Goal: Transaction & Acquisition: Purchase product/service

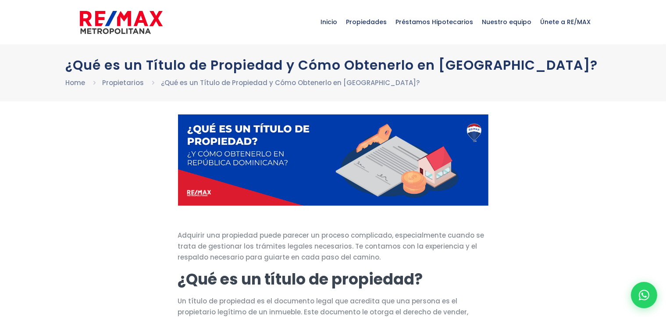
click at [73, 87] on link "Home" at bounding box center [76, 82] width 20 height 9
click at [74, 87] on link "Home" at bounding box center [76, 82] width 20 height 9
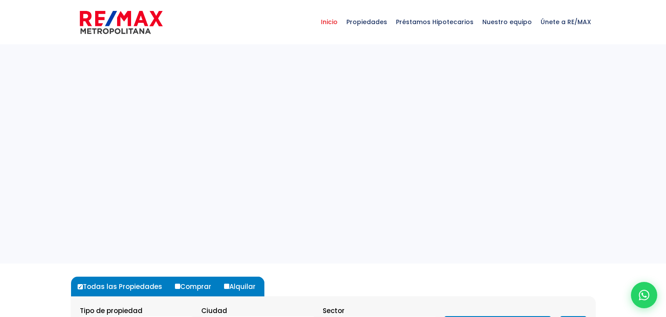
select select
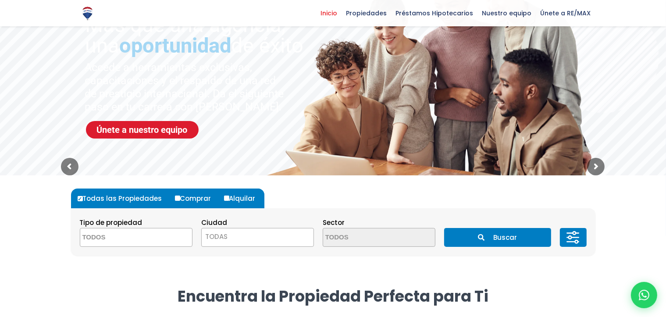
scroll to position [132, 0]
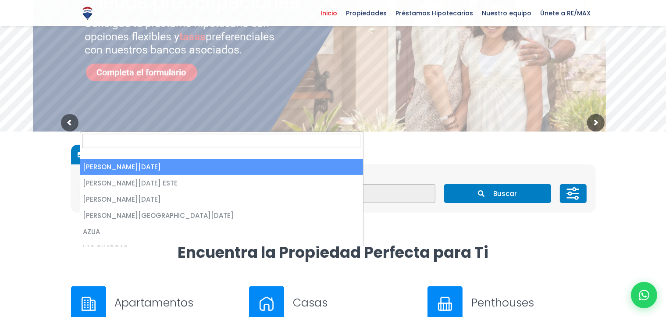
click at [0, 0] on span at bounding box center [0, 0] width 0 height 0
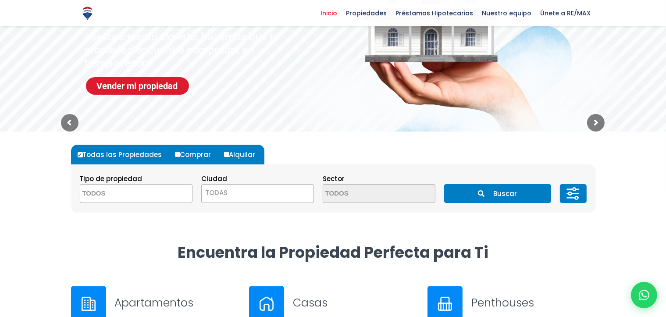
click at [0, 0] on span at bounding box center [0, 0] width 0 height 0
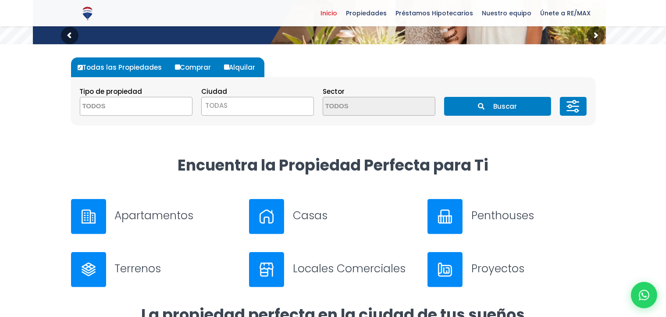
scroll to position [219, 0]
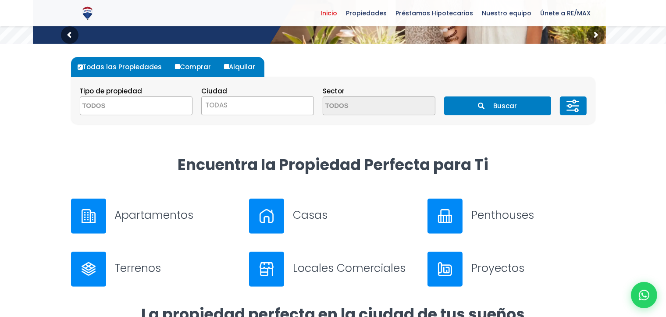
click at [202, 62] on label "Comprar" at bounding box center [196, 67] width 47 height 20
click at [180, 64] on input "Comprar" at bounding box center [177, 66] width 5 height 5
radio input "true"
click at [195, 66] on label "Comprar" at bounding box center [196, 67] width 47 height 20
click at [180, 66] on input "Comprar" at bounding box center [177, 66] width 5 height 5
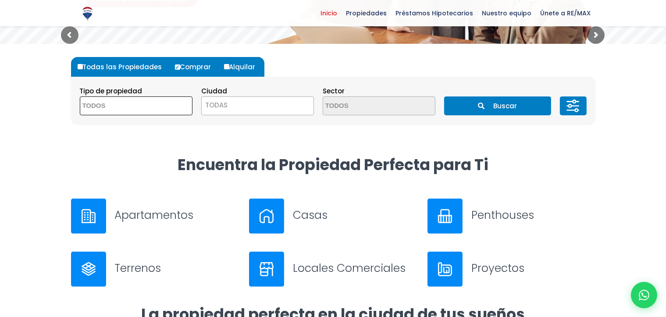
click at [148, 116] on textarea "Search" at bounding box center [122, 106] width 85 height 19
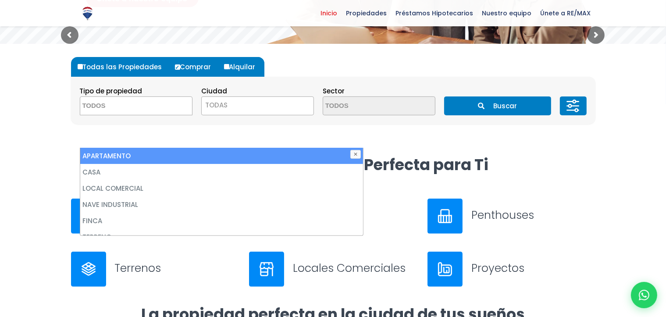
click at [116, 154] on li "APARTAMENTO" at bounding box center [221, 156] width 283 height 16
select select "apartment"
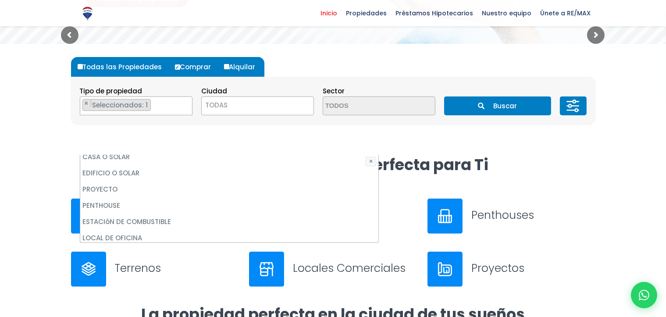
scroll to position [172, 0]
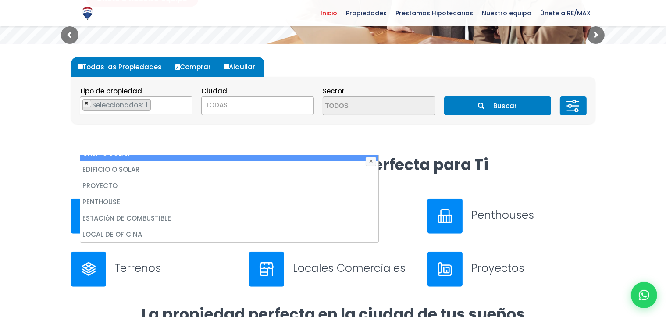
click at [89, 101] on span "×" at bounding box center [87, 104] width 4 height 8
select select
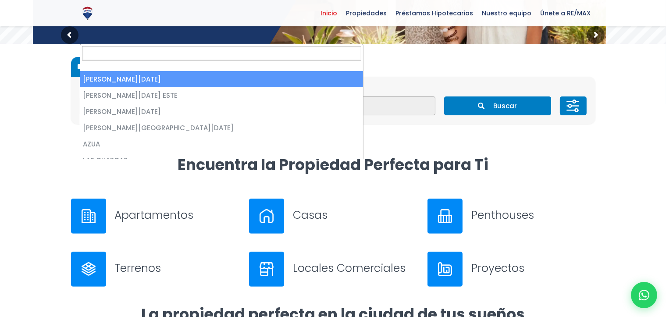
click at [0, 0] on span at bounding box center [0, 0] width 0 height 0
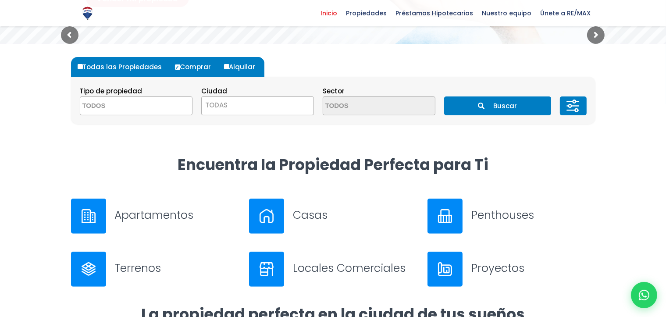
click at [0, 0] on span at bounding box center [0, 0] width 0 height 0
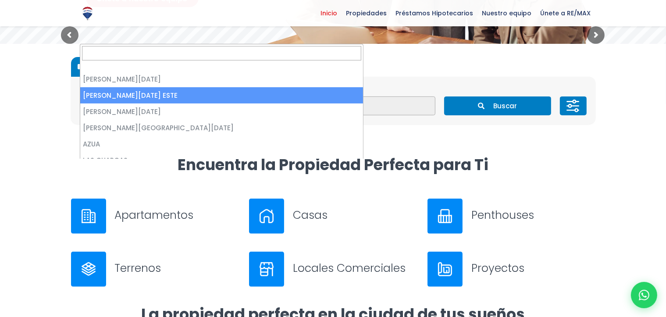
select select "148"
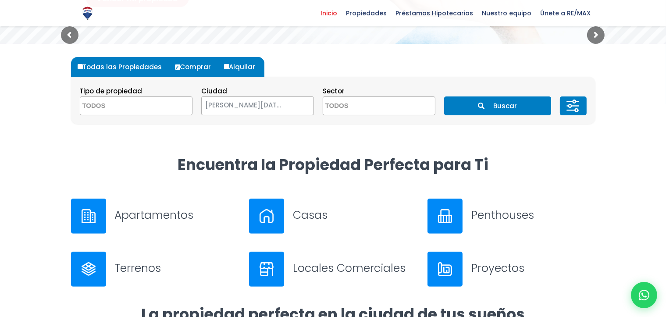
click at [323, 116] on textarea "Search" at bounding box center [365, 106] width 85 height 19
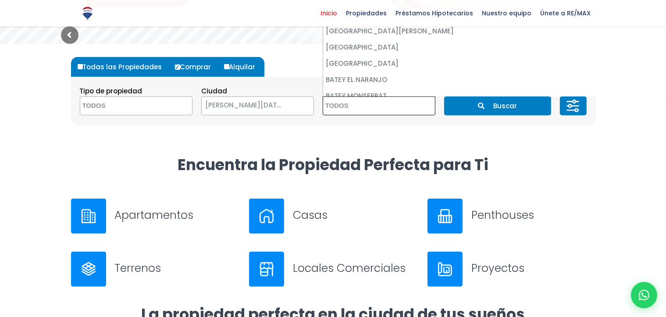
scroll to position [0, 0]
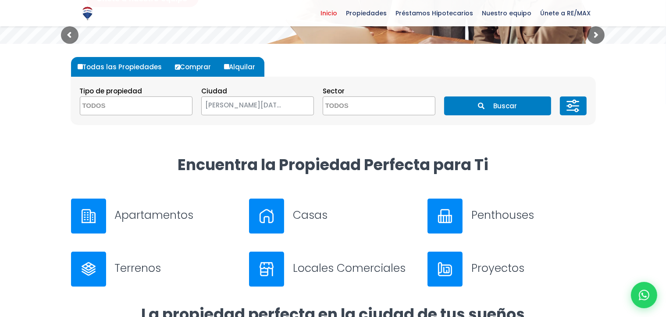
click at [199, 69] on label "Comprar" at bounding box center [196, 67] width 47 height 20
click at [180, 69] on input "Comprar" at bounding box center [177, 66] width 5 height 5
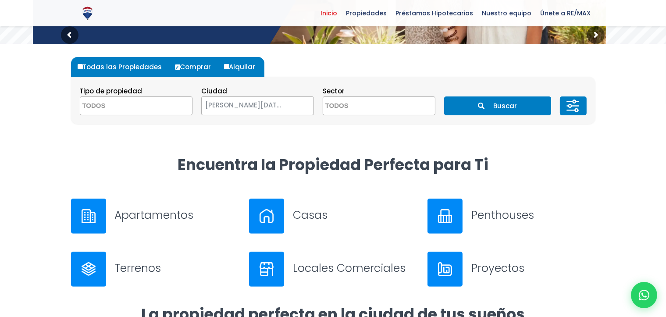
click at [0, 0] on b at bounding box center [0, 0] width 0 height 0
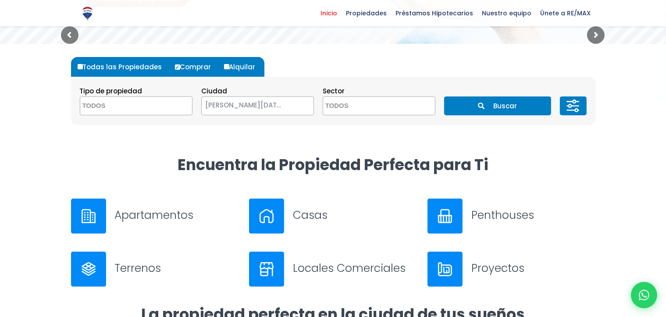
click at [0, 0] on b at bounding box center [0, 0] width 0 height 0
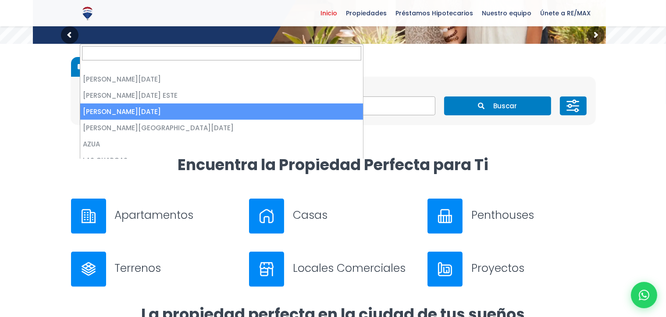
select select "149"
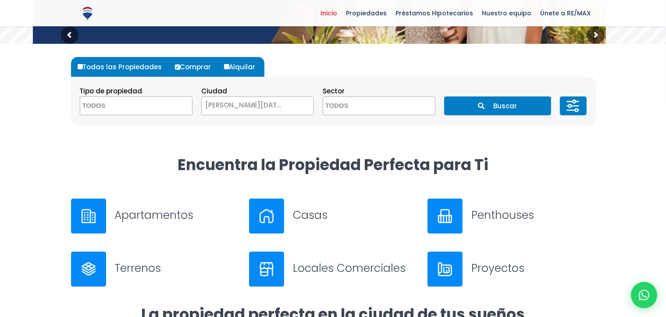
click at [408, 116] on textarea "Search" at bounding box center [365, 106] width 85 height 19
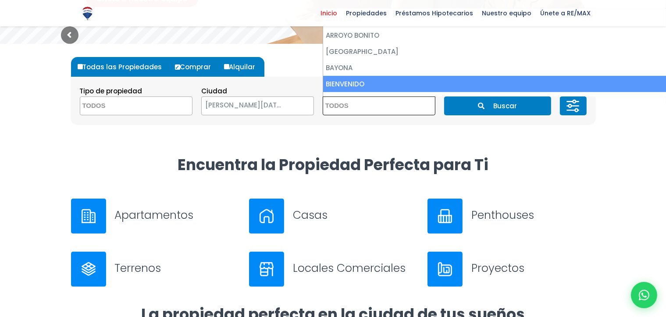
scroll to position [28, 0]
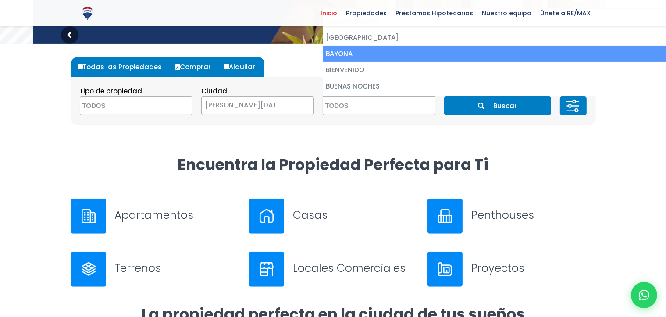
click at [323, 62] on li "BAYONA" at bounding box center [503, 54] width 361 height 16
select select "13446"
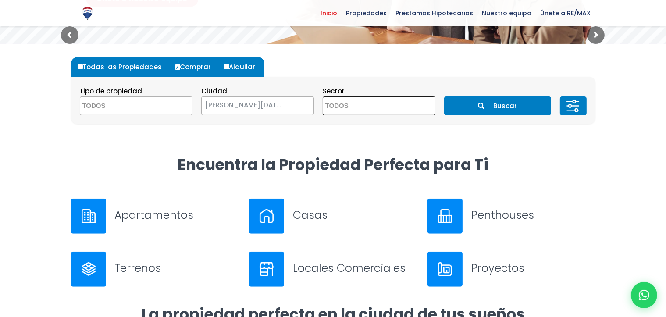
click at [411, 115] on span at bounding box center [379, 105] width 113 height 19
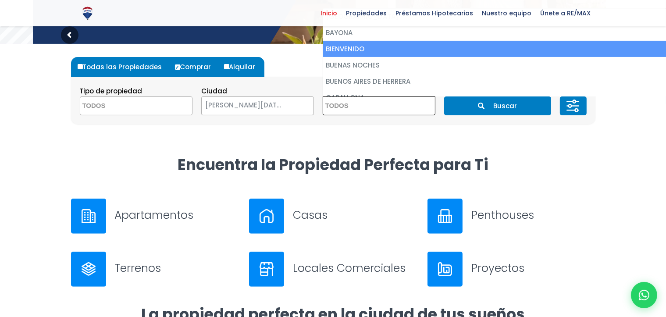
scroll to position [56, 0]
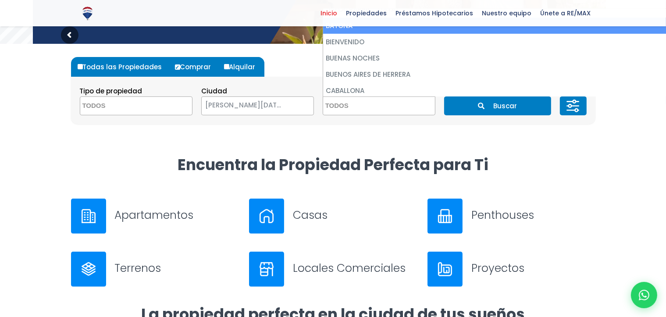
click at [323, 34] on li "BAYONA" at bounding box center [503, 26] width 361 height 16
select select "13446"
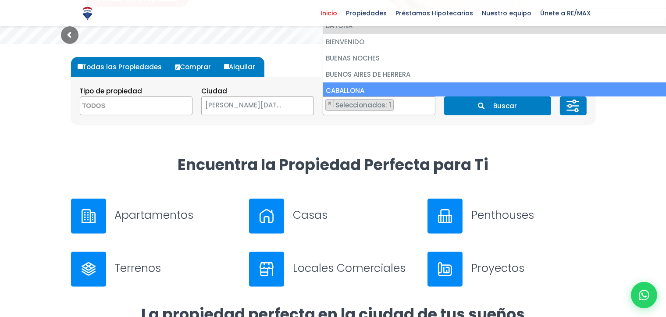
click at [335, 110] on span "Seleccionados: 1" at bounding box center [364, 104] width 59 height 9
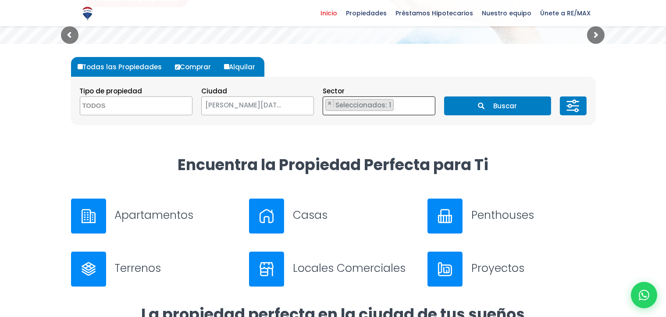
click at [335, 110] on span "Seleccionados: 1" at bounding box center [364, 104] width 59 height 9
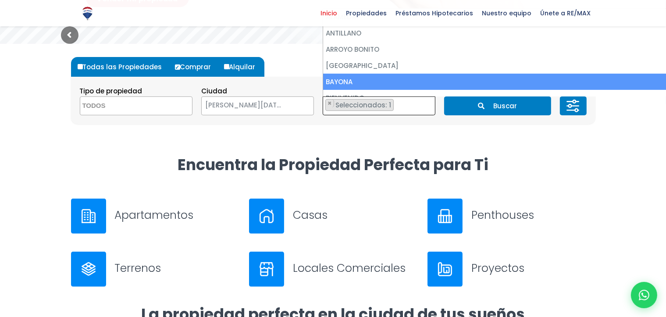
scroll to position [32, 0]
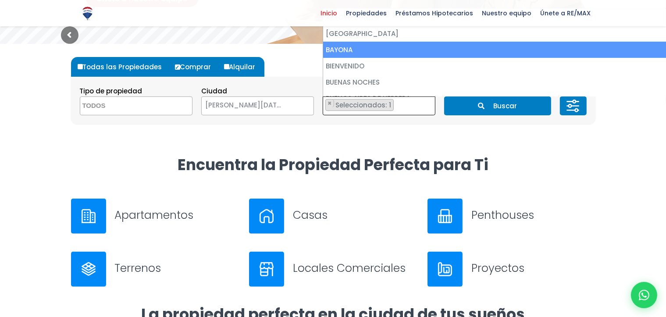
click at [323, 58] on li "BAYONA" at bounding box center [511, 50] width 376 height 16
click at [323, 58] on li "BAYONA" at bounding box center [503, 50] width 361 height 16
select select "13446"
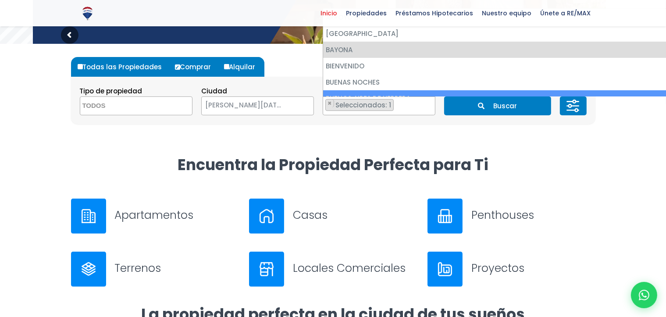
select select
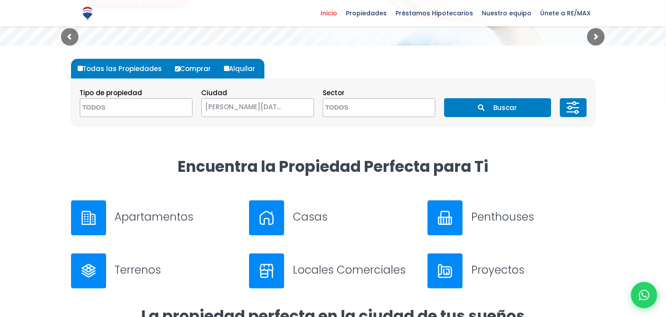
scroll to position [214, 0]
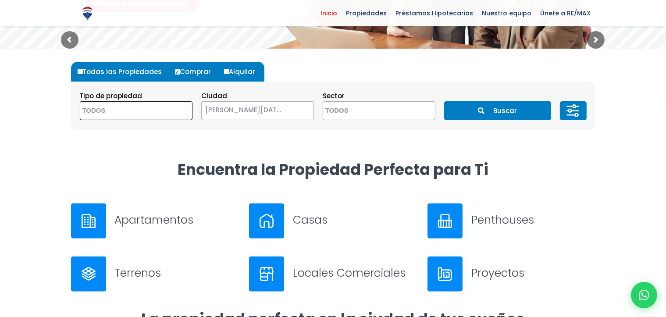
click at [101, 121] on textarea "Search" at bounding box center [122, 111] width 85 height 19
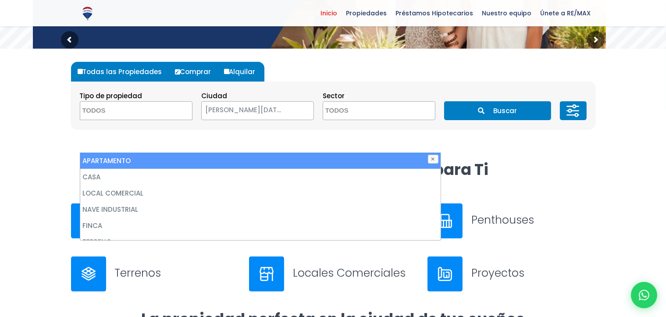
click at [116, 158] on li "APARTAMENTO" at bounding box center [260, 161] width 361 height 16
select select "apartment"
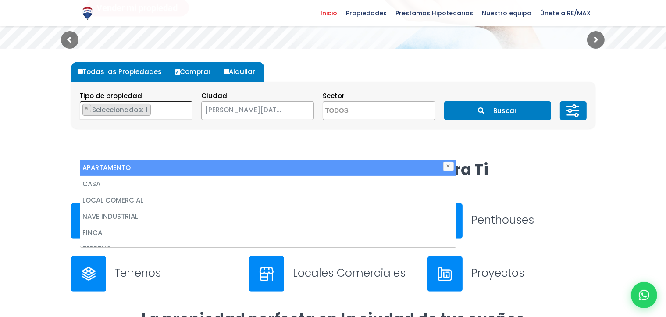
click at [148, 111] on span "Seleccionados: 1" at bounding box center [121, 109] width 59 height 9
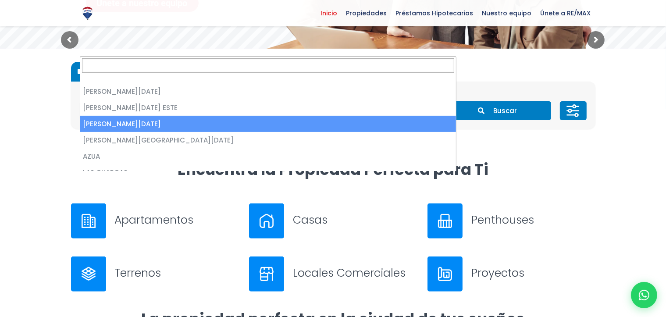
click at [202, 116] on span "[PERSON_NAME][DATE]" at bounding box center [247, 110] width 90 height 12
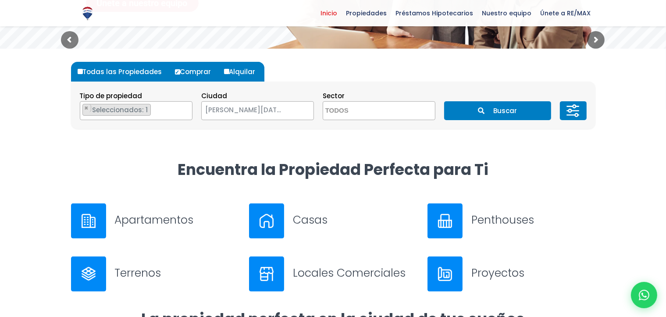
click at [202, 116] on span "[PERSON_NAME][DATE]" at bounding box center [247, 110] width 90 height 12
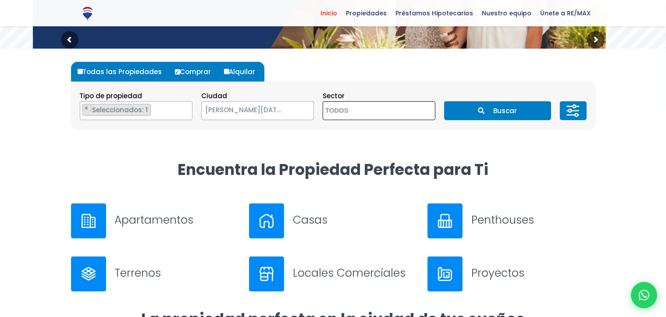
click at [323, 121] on textarea "Search" at bounding box center [365, 111] width 85 height 19
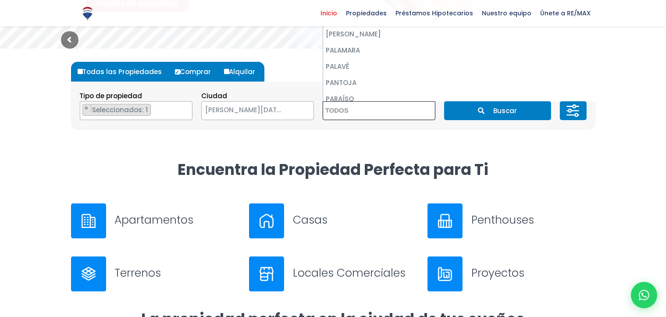
scroll to position [898, 0]
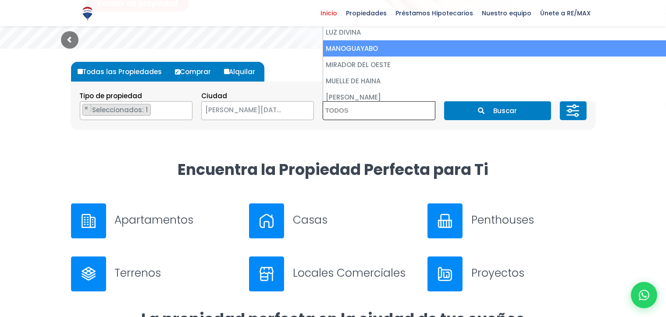
click at [323, 57] on li "MANOGUAYABO" at bounding box center [511, 48] width 376 height 16
select select "13454"
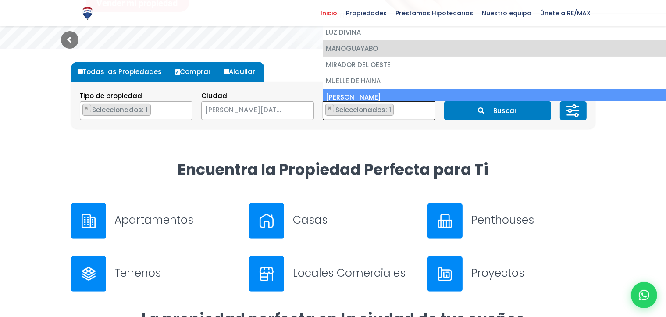
click at [335, 114] on span "Seleccionados: 1" at bounding box center [364, 109] width 59 height 9
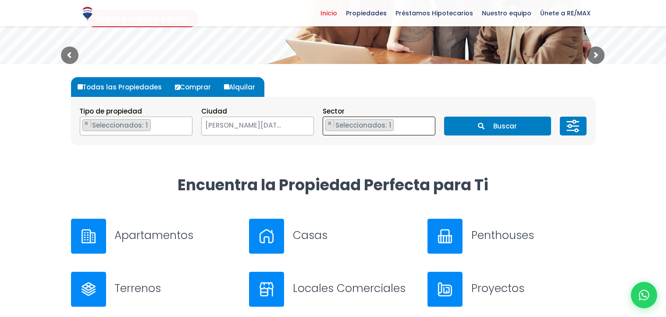
scroll to position [214, 0]
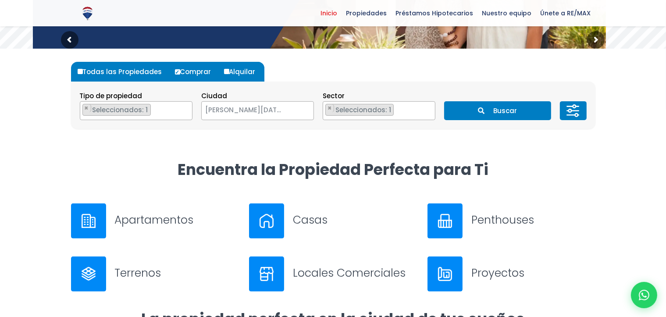
click at [542, 120] on button "Buscar" at bounding box center [497, 110] width 107 height 19
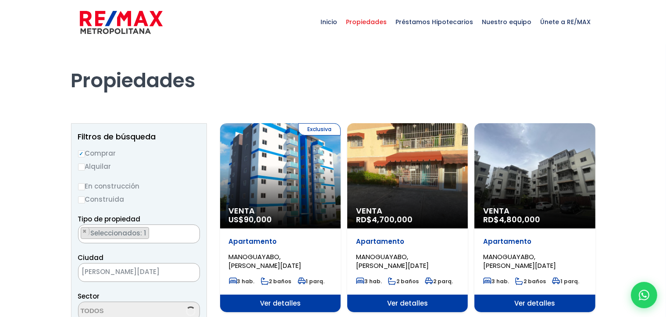
select select "13454"
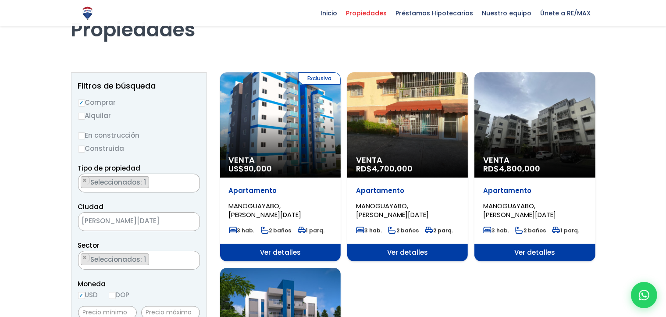
scroll to position [88, 0]
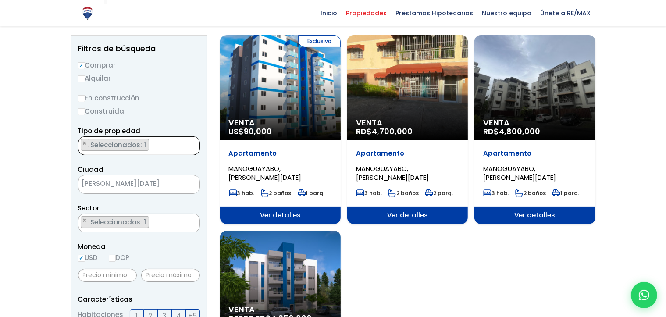
click at [139, 150] on span "Seleccionados: 1" at bounding box center [119, 144] width 59 height 9
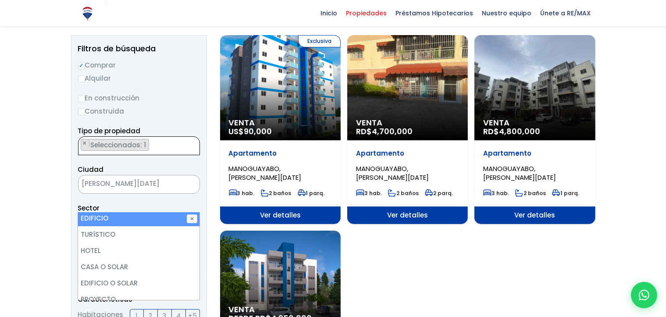
scroll to position [132, 0]
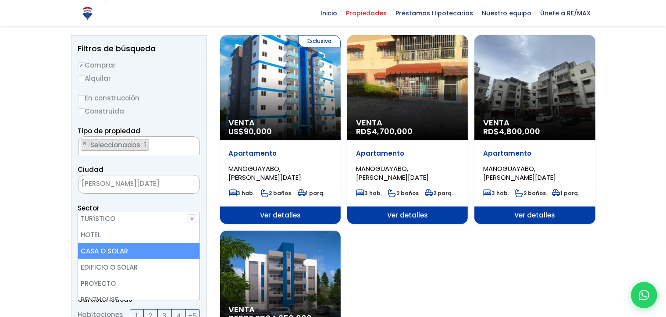
click at [121, 252] on li "CASA O SOLAR" at bounding box center [138, 251] width 121 height 16
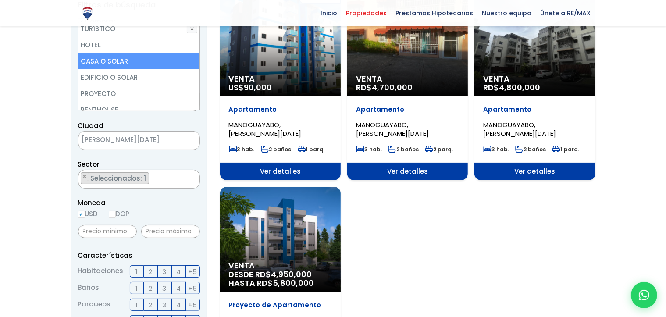
scroll to position [175, 0]
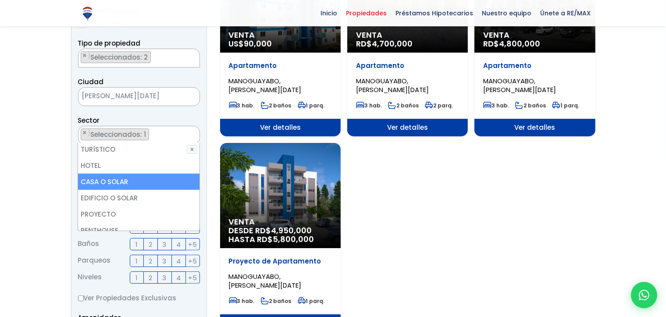
click at [109, 174] on input "DOP" at bounding box center [112, 170] width 7 height 7
radio input "true"
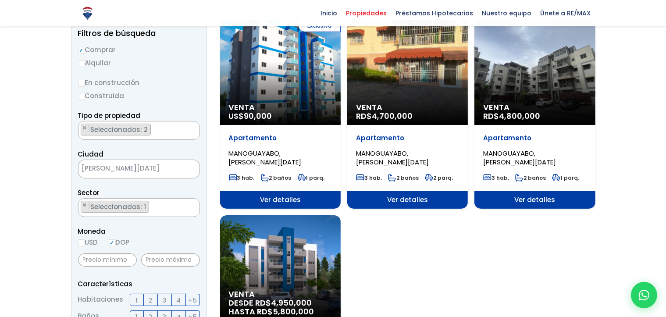
scroll to position [88, 0]
